Goal: Entertainment & Leisure: Consume media (video, audio)

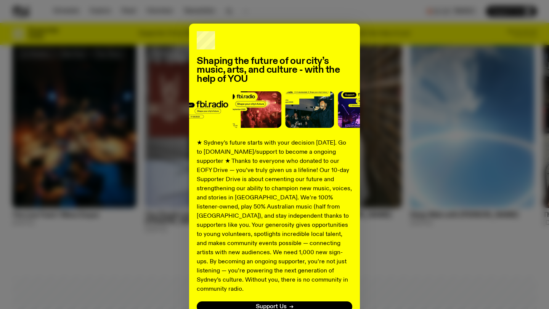
scroll to position [67, 0]
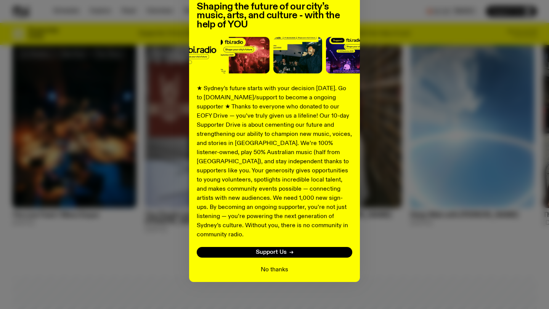
click at [278, 265] on button "No thanks" at bounding box center [274, 269] width 27 height 9
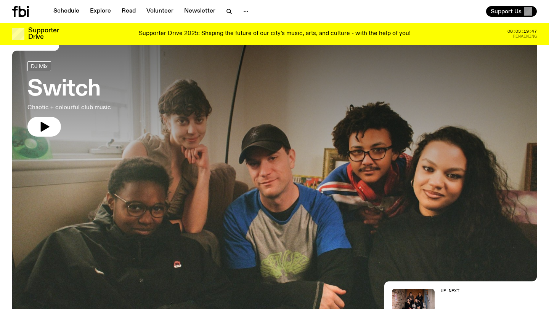
scroll to position [0, 0]
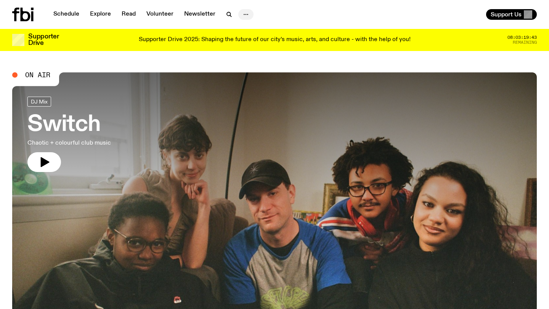
click at [244, 14] on icon "button" at bounding box center [245, 14] width 9 height 9
click at [65, 12] on link "Schedule" at bounding box center [66, 14] width 35 height 11
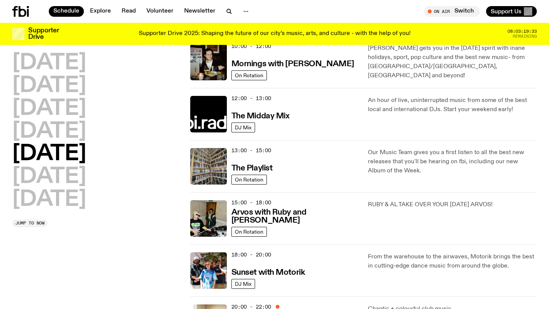
scroll to position [144, 0]
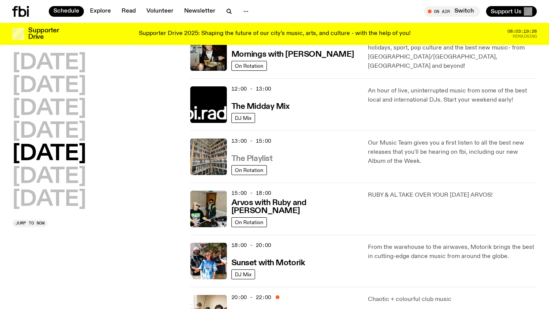
click at [249, 158] on h3 "The Playlist" at bounding box center [251, 159] width 41 height 8
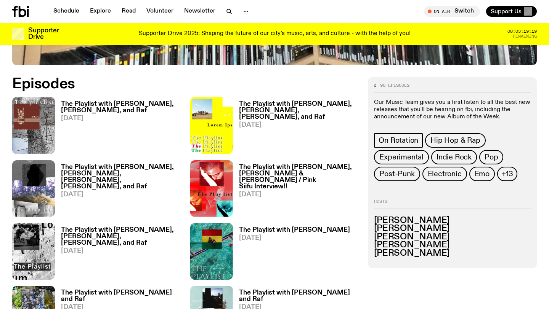
scroll to position [332, 0]
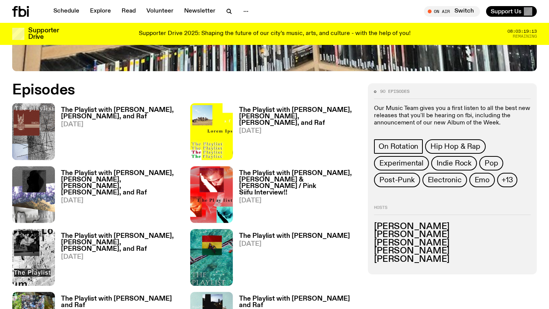
click at [147, 109] on h3 "The Playlist with [PERSON_NAME], [PERSON_NAME], and Raf" at bounding box center [121, 113] width 120 height 13
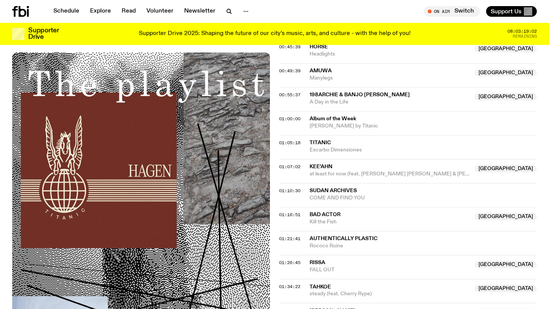
scroll to position [553, 0]
click at [316, 213] on span "Bad Actor" at bounding box center [324, 215] width 31 height 5
click at [274, 180] on div "Aired on [DATE] 1:00pm On Rotation Our Music Team gives you a first listen to a…" at bounding box center [274, 71] width 549 height 816
click at [282, 212] on span "01:16:51" at bounding box center [289, 215] width 21 height 6
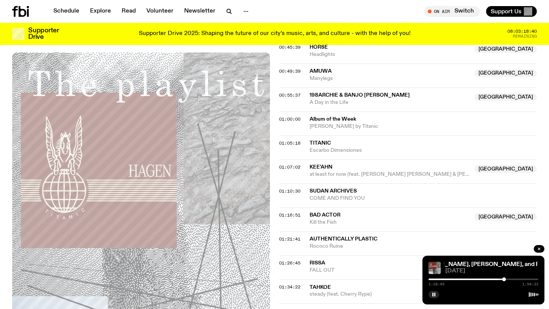
click at [504, 280] on div at bounding box center [504, 280] width 4 height 4
click at [506, 279] on div at bounding box center [483, 280] width 110 height 2
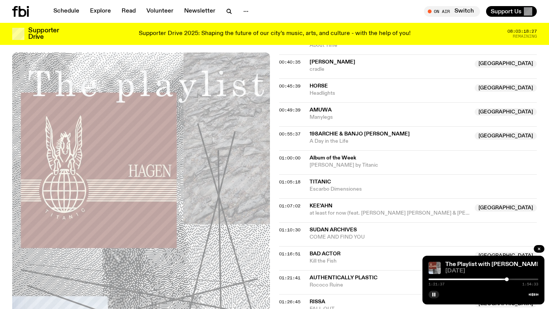
scroll to position [513, 0]
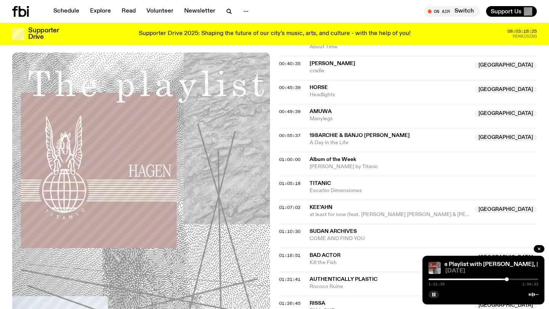
click at [494, 280] on div at bounding box center [452, 280] width 110 height 2
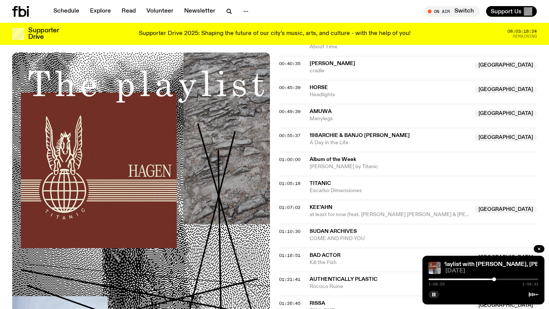
click at [497, 279] on div at bounding box center [483, 280] width 110 height 2
click at [500, 279] on div at bounding box center [483, 280] width 110 height 2
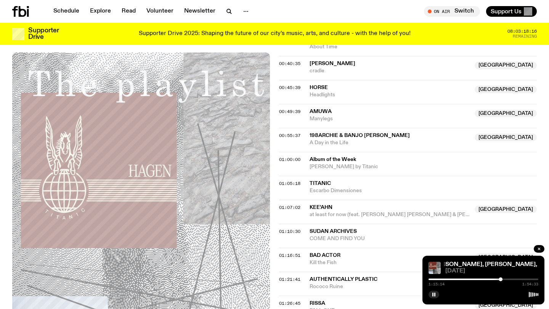
click at [493, 280] on div at bounding box center [445, 280] width 110 height 2
click at [495, 280] on div at bounding box center [483, 280] width 110 height 2
click at [495, 279] on div at bounding box center [496, 280] width 4 height 4
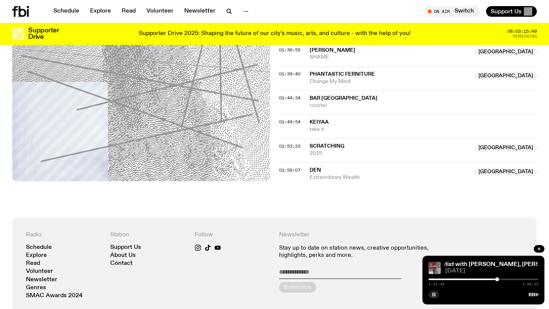
click at [435, 294] on rect "button" at bounding box center [434, 295] width 1 height 4
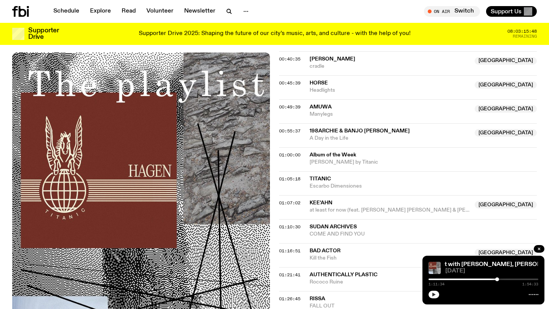
scroll to position [293, 0]
